Goal: Navigation & Orientation: Find specific page/section

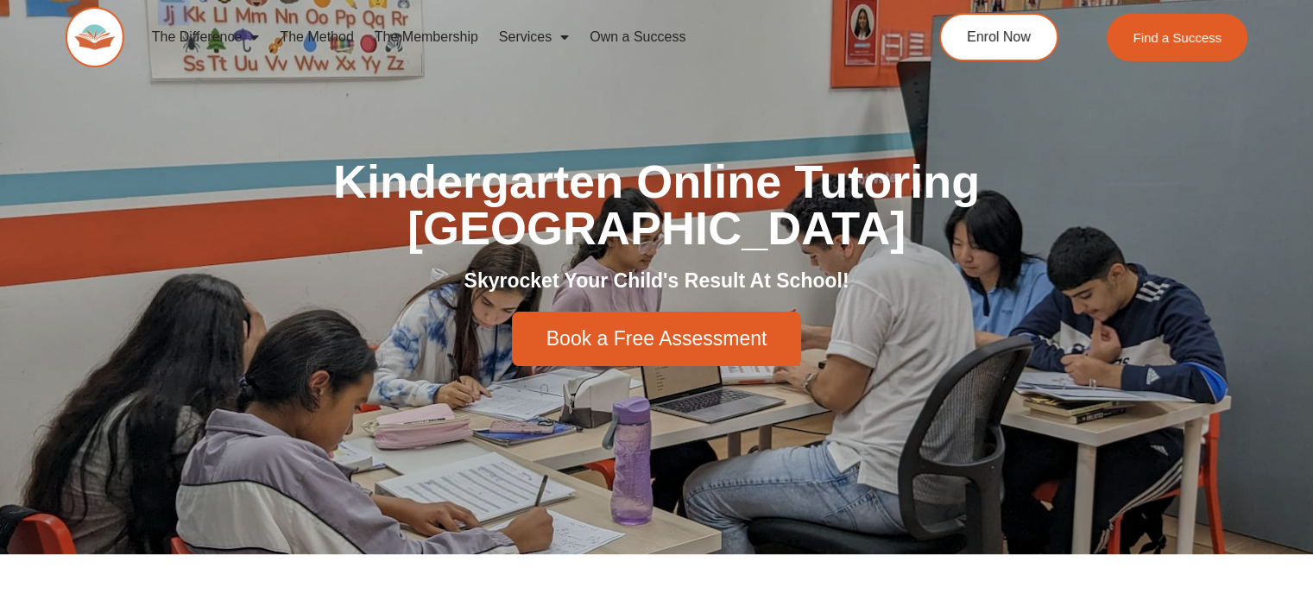
click at [559, 32] on span "Menu" at bounding box center [560, 37] width 17 height 31
click at [671, 30] on link "Own a Success" at bounding box center [637, 37] width 117 height 40
click at [1156, 41] on span "Find a Success" at bounding box center [1178, 37] width 93 height 14
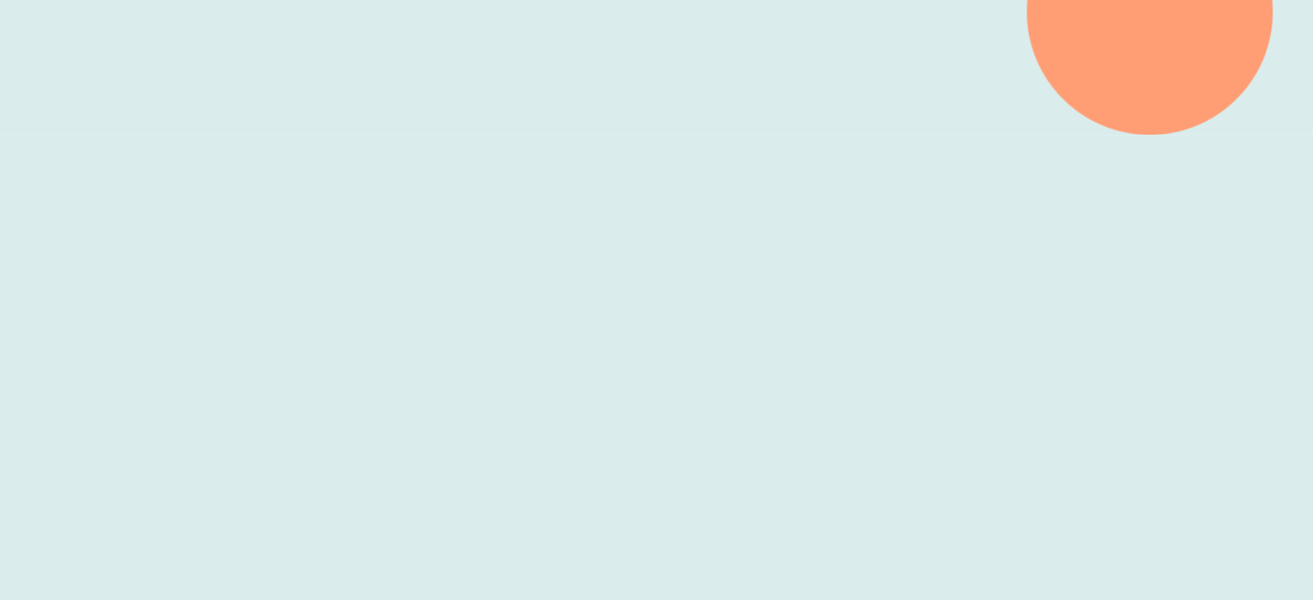
scroll to position [484, 0]
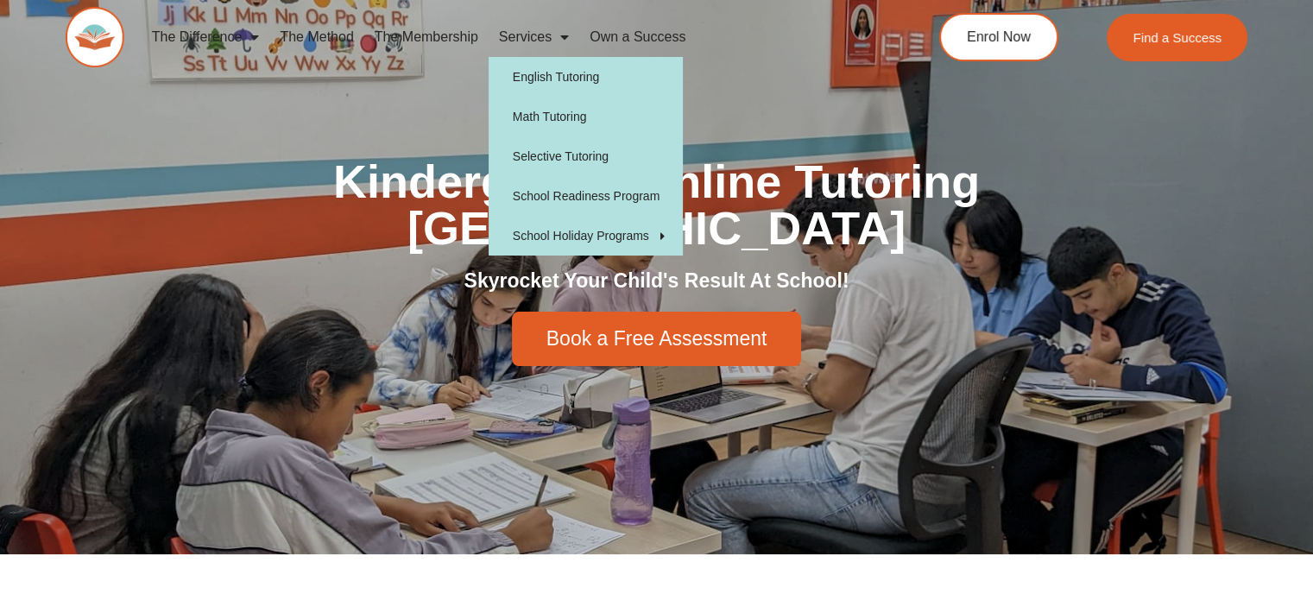
click at [1110, 242] on h1 "Kindergarten Online Tutoring [GEOGRAPHIC_DATA]" at bounding box center [657, 204] width 967 height 93
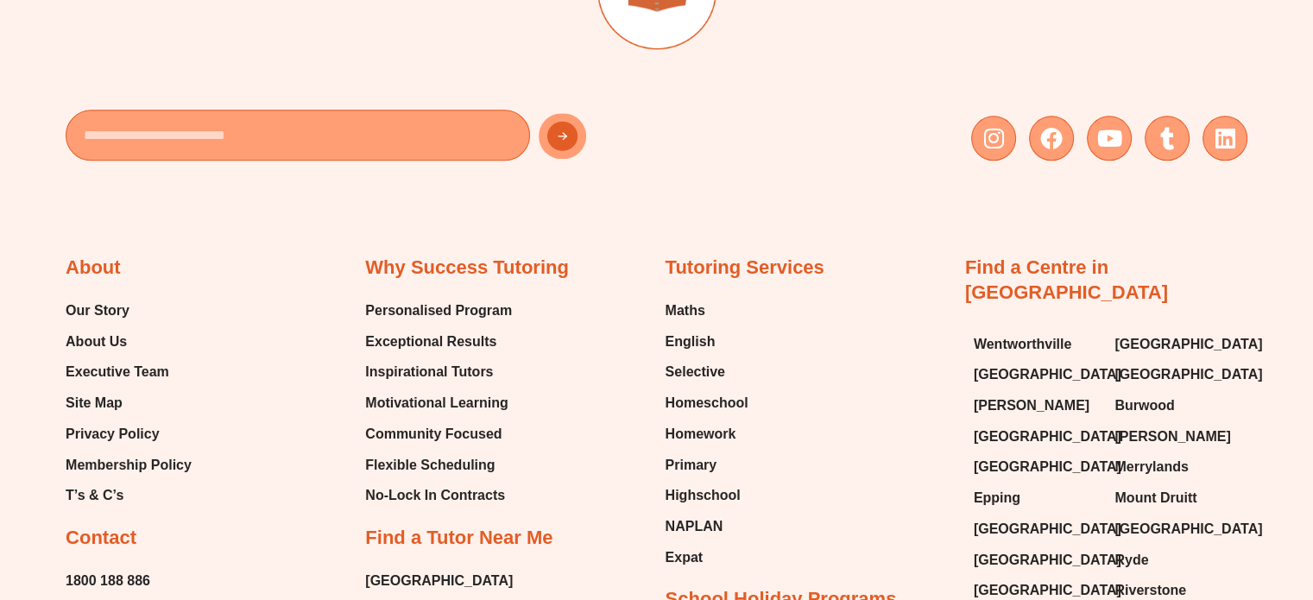
scroll to position [8462, 0]
